Goal: Task Accomplishment & Management: Complete application form

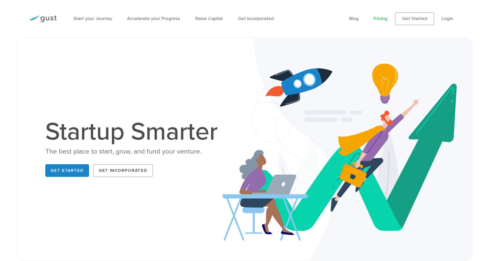
click at [378, 19] on link "Pricing" at bounding box center [381, 19] width 14 height 6
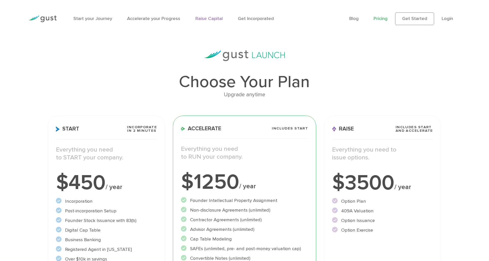
click at [210, 19] on link "Raise Capital" at bounding box center [208, 19] width 27 height 6
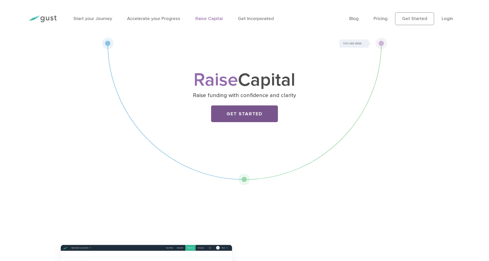
click at [246, 117] on link "Get Started" at bounding box center [244, 113] width 67 height 17
